Goal: Task Accomplishment & Management: Manage account settings

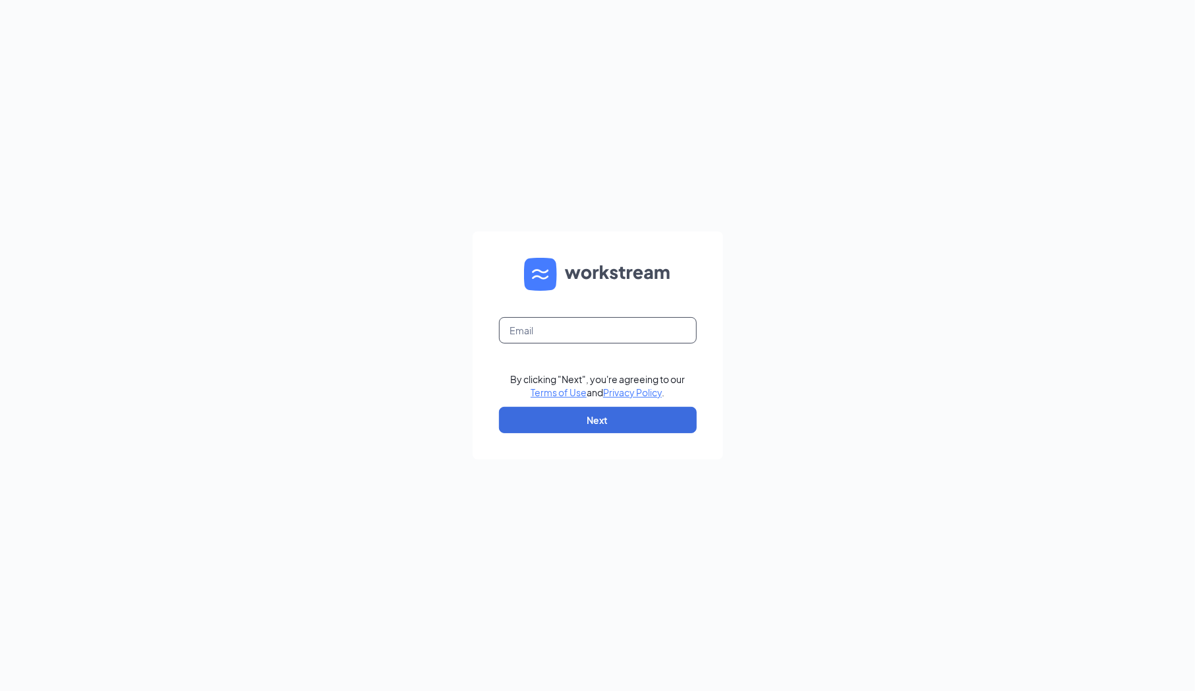
click at [556, 320] on input "text" at bounding box center [598, 330] width 198 height 26
click at [558, 341] on input "text" at bounding box center [598, 330] width 198 height 26
click at [548, 334] on input "text" at bounding box center [598, 330] width 198 height 26
type input "christopher.lane@roadrunner.com"
click at [593, 418] on button "Next" at bounding box center [598, 420] width 198 height 26
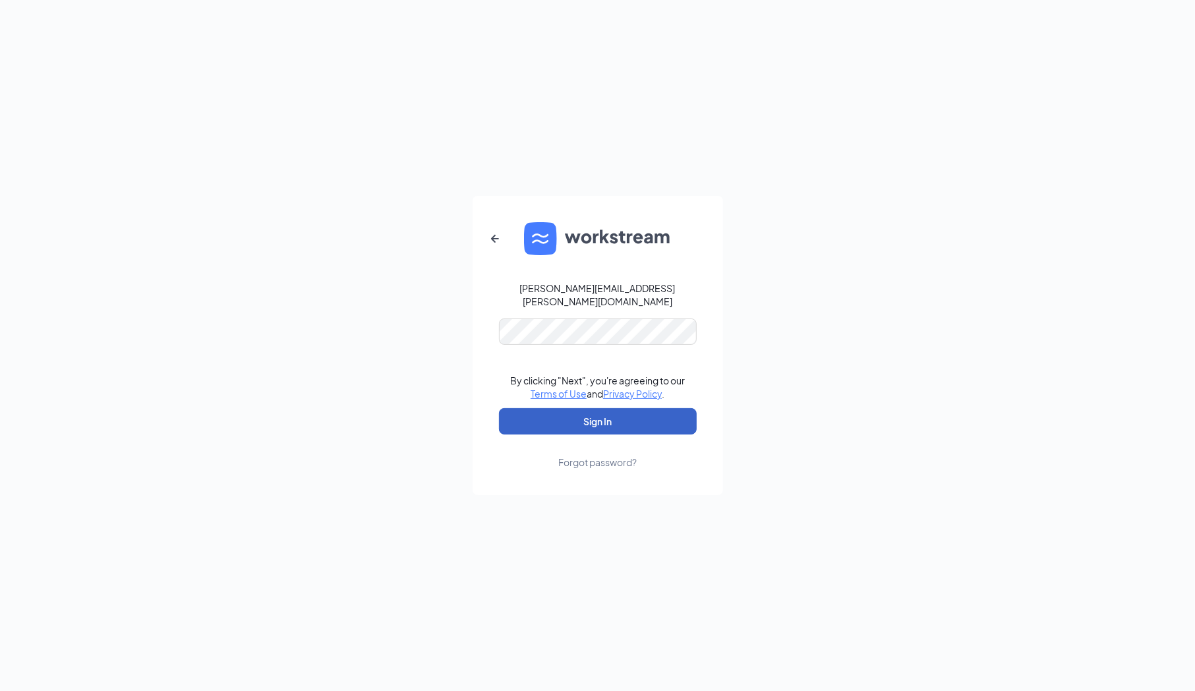
click at [591, 408] on button "Sign In" at bounding box center [598, 421] width 198 height 26
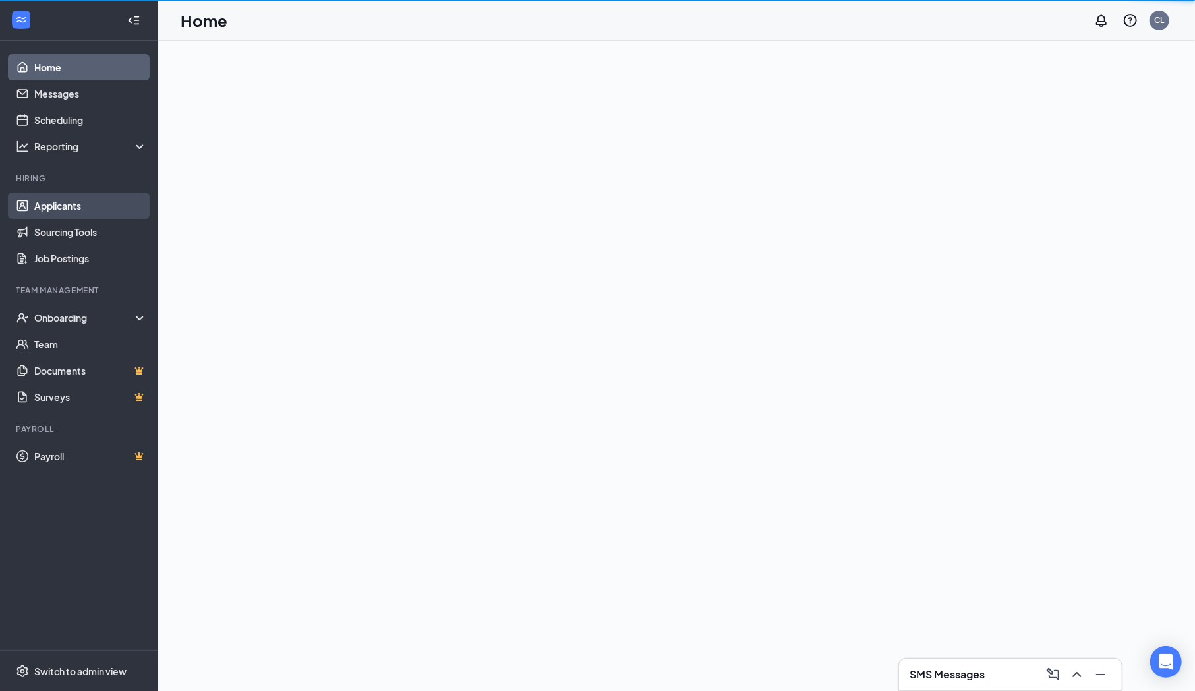
click at [80, 206] on link "Applicants" at bounding box center [90, 205] width 113 height 26
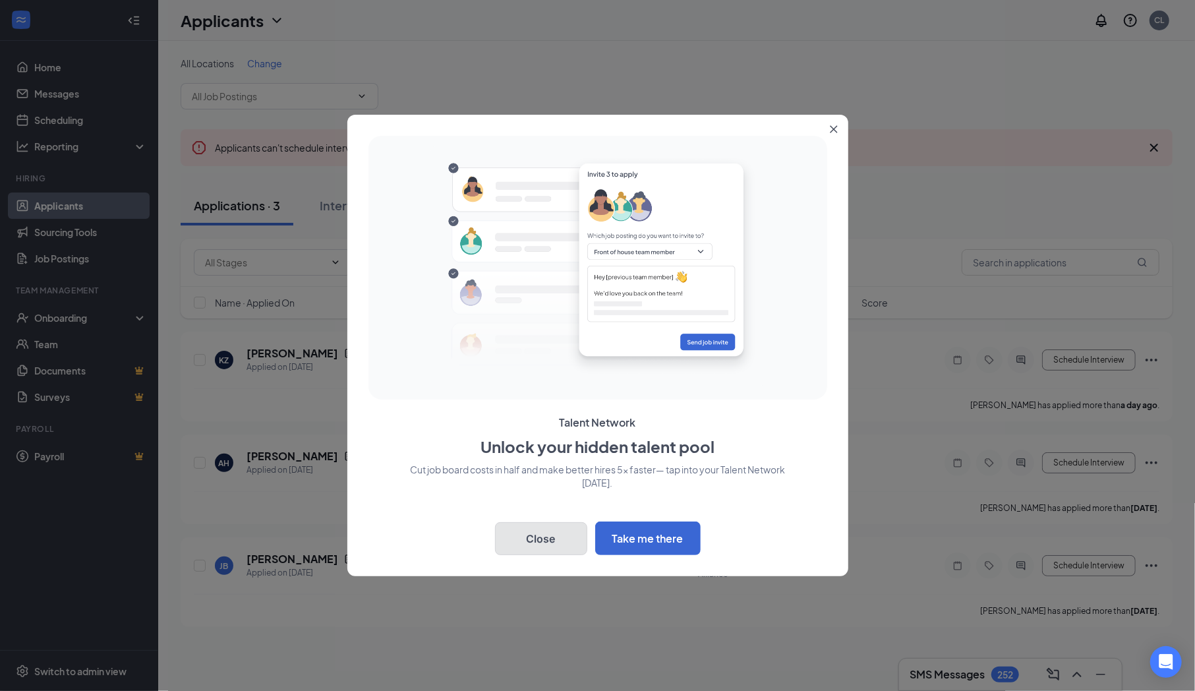
click at [545, 543] on button "Close" at bounding box center [541, 538] width 92 height 33
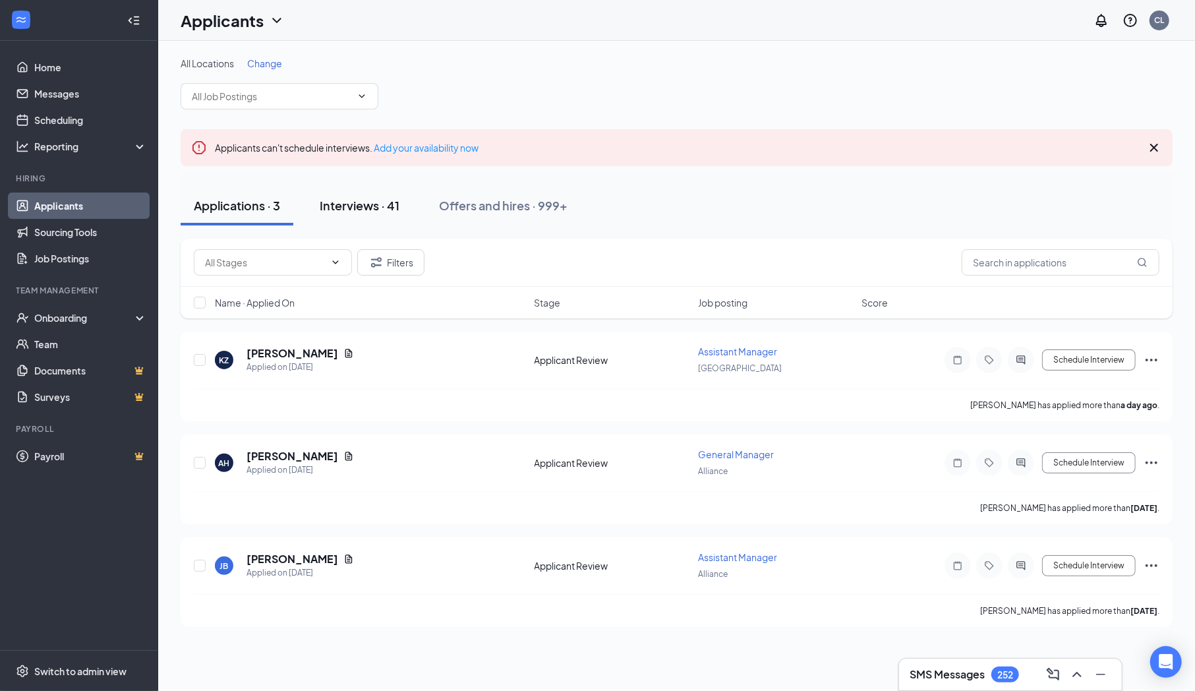
click at [371, 202] on div "Interviews · 41" at bounding box center [360, 205] width 80 height 16
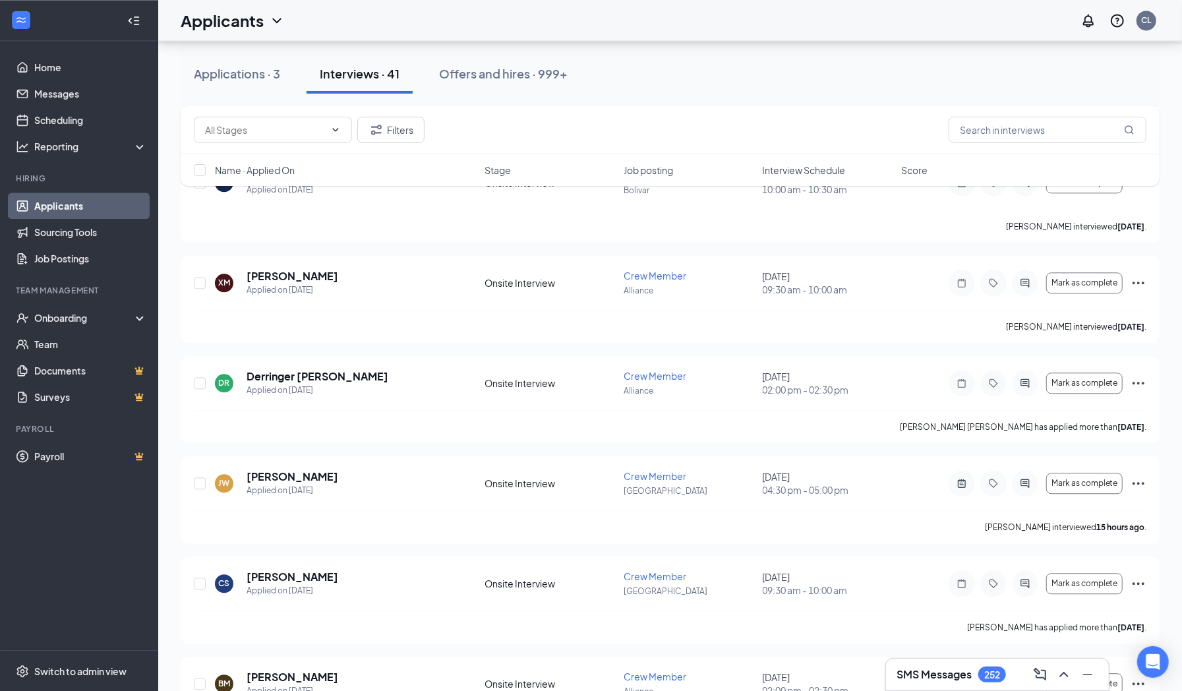
scroll to position [2079, 0]
